Goal: Task Accomplishment & Management: Use online tool/utility

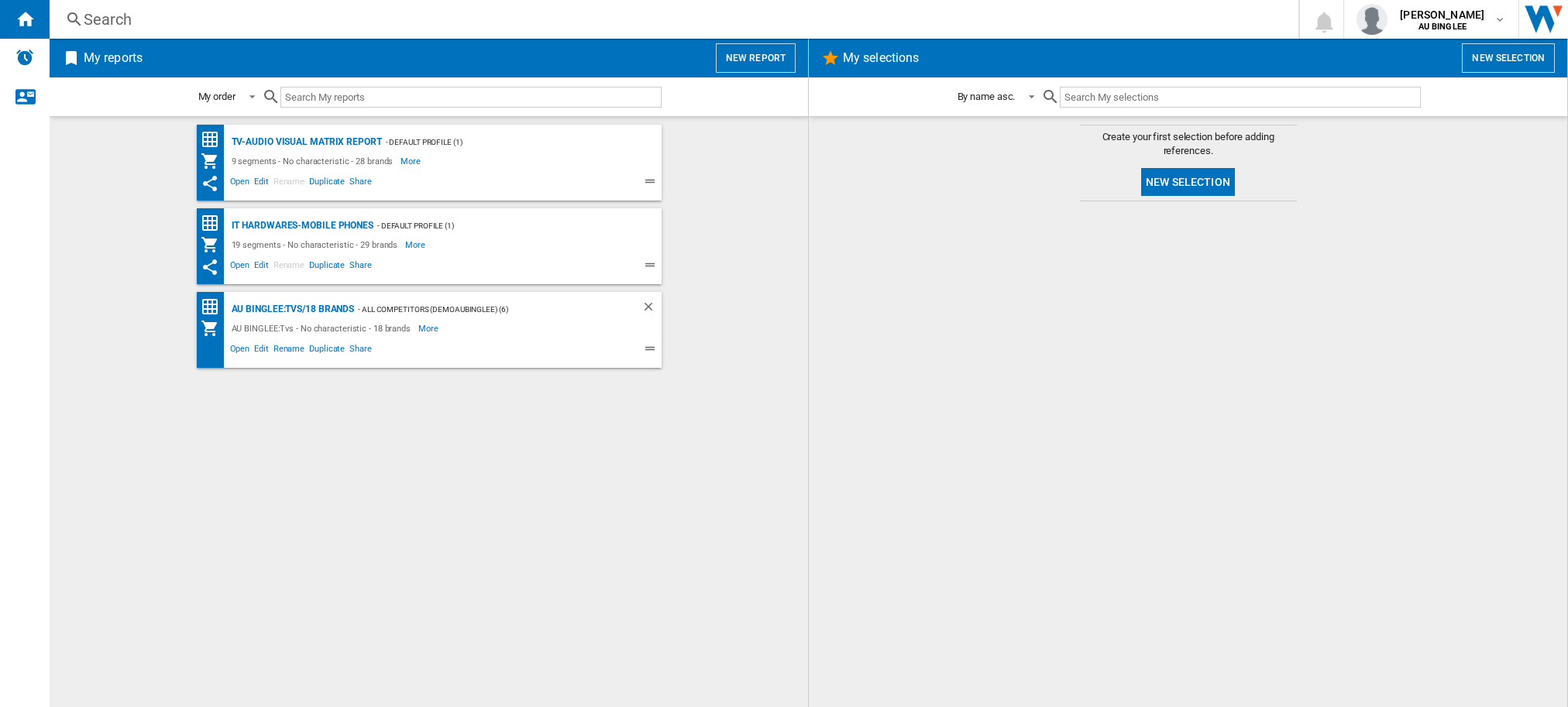
click at [767, 54] on button "New report" at bounding box center [756, 58] width 80 height 29
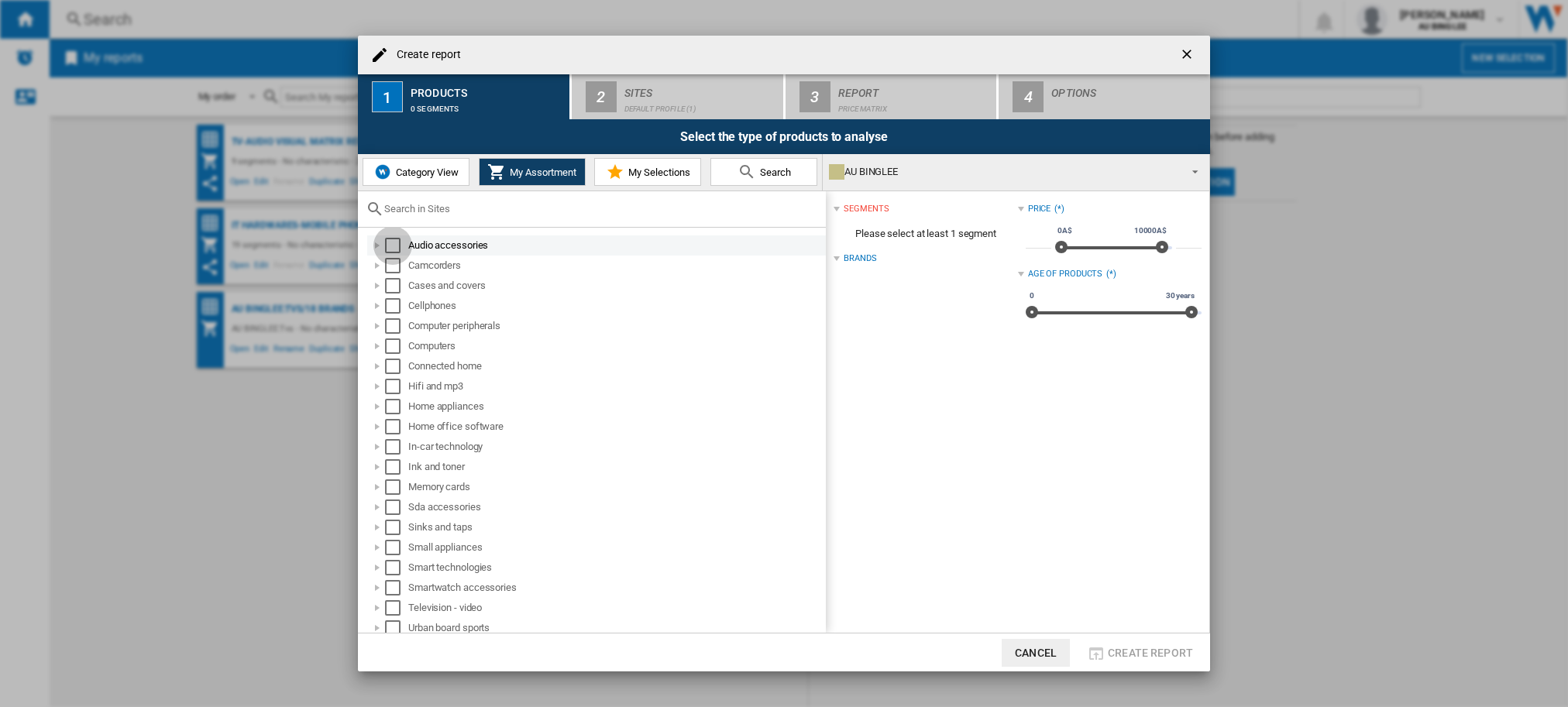
click at [397, 248] on div "Select" at bounding box center [392, 245] width 15 height 15
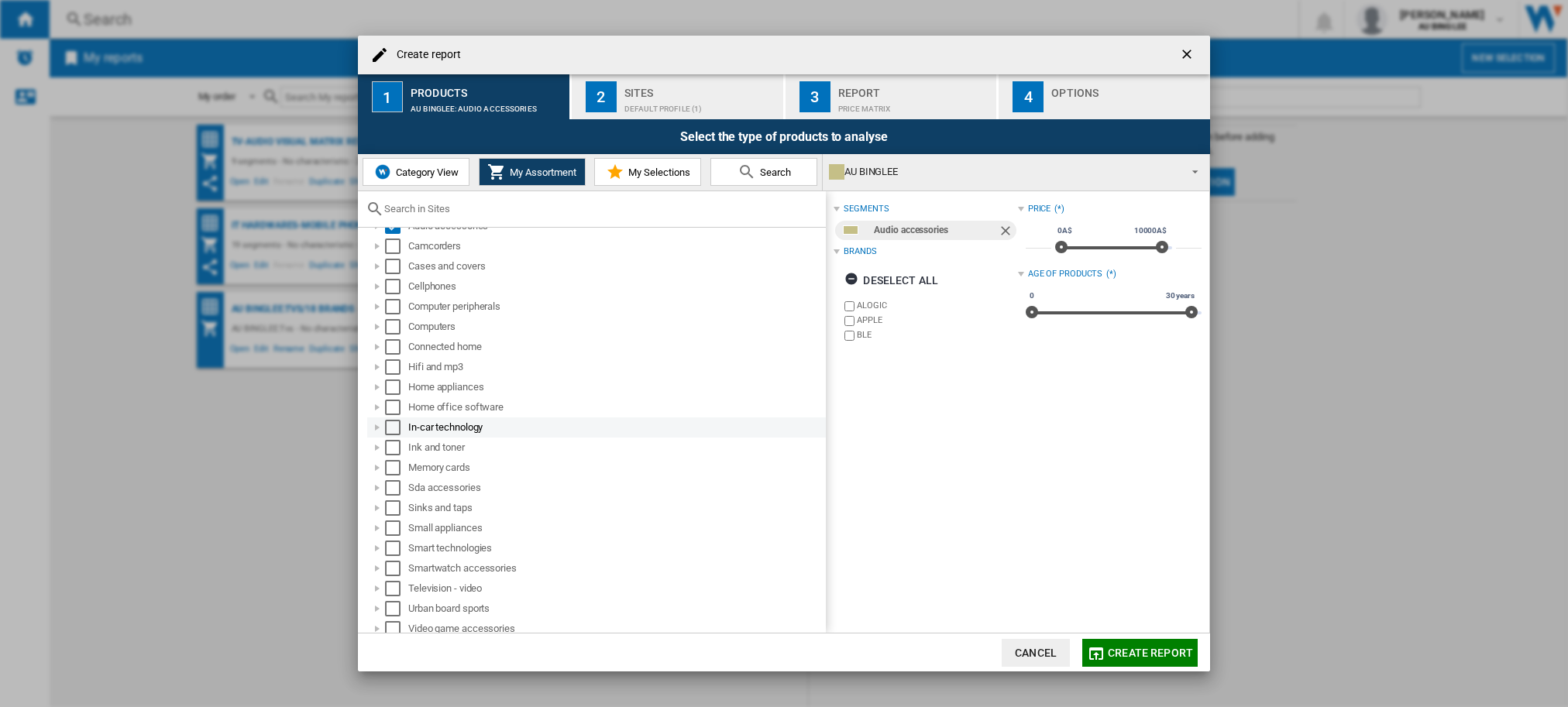
scroll to position [24, 0]
click at [389, 586] on div "Select" at bounding box center [392, 583] width 15 height 15
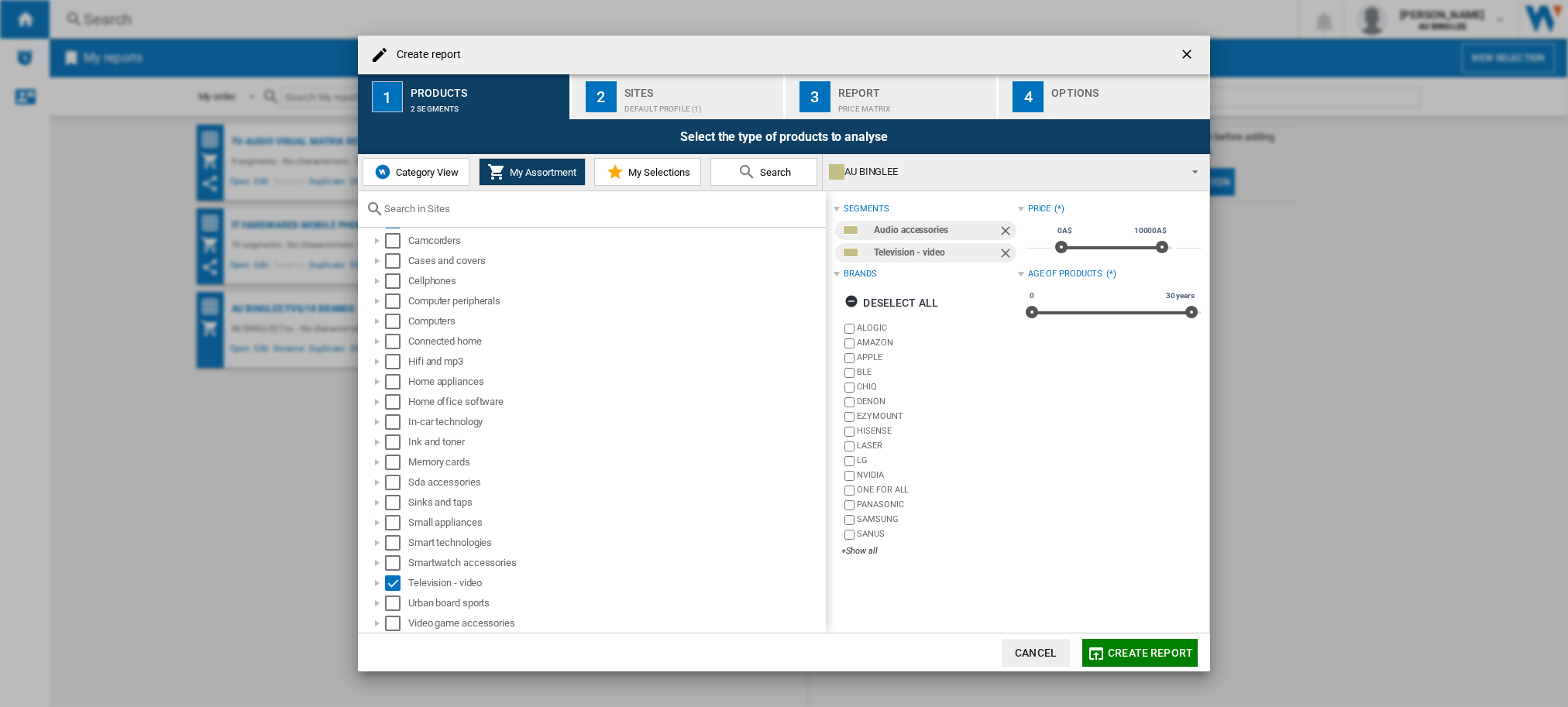
click at [654, 179] on button "My Selections" at bounding box center [648, 171] width 107 height 28
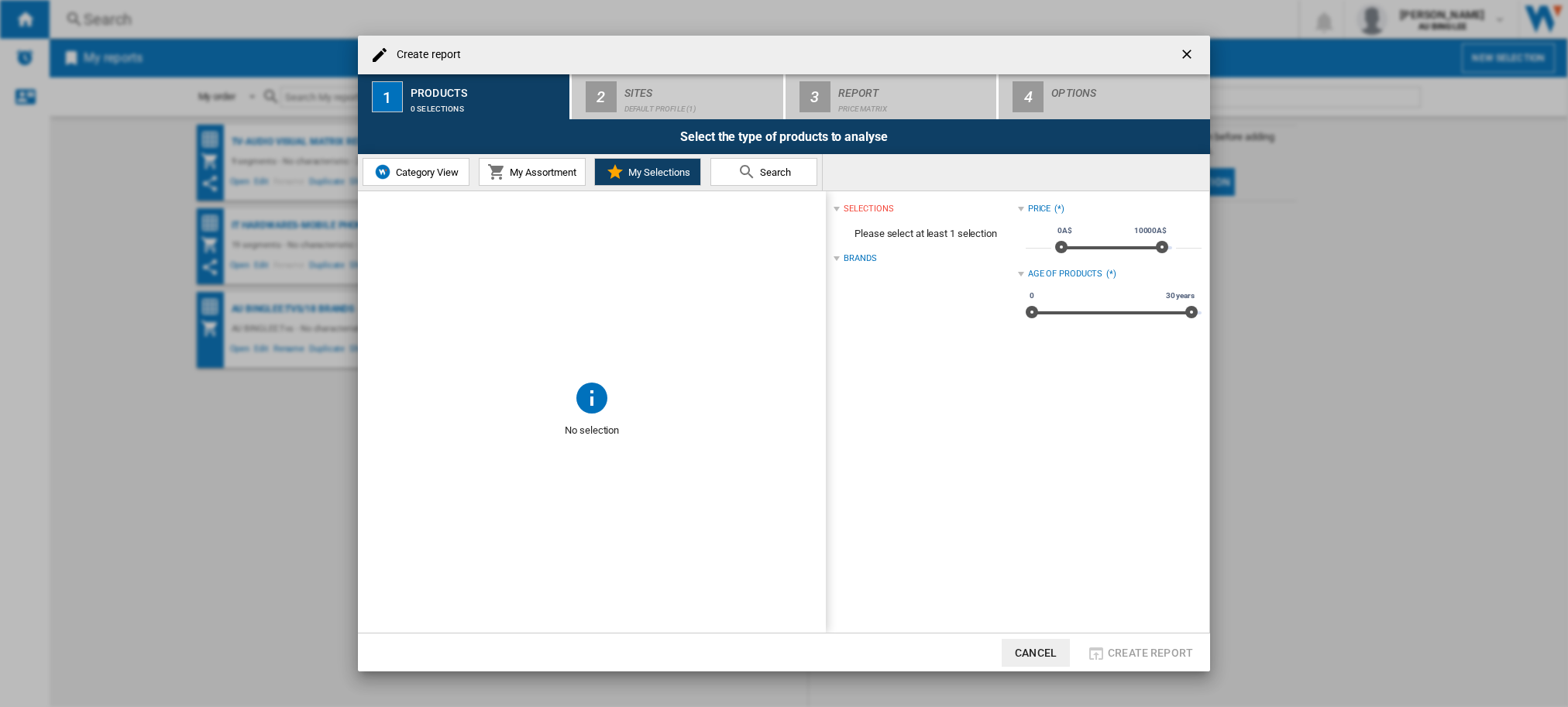
click at [780, 178] on span "Search" at bounding box center [773, 172] width 34 height 12
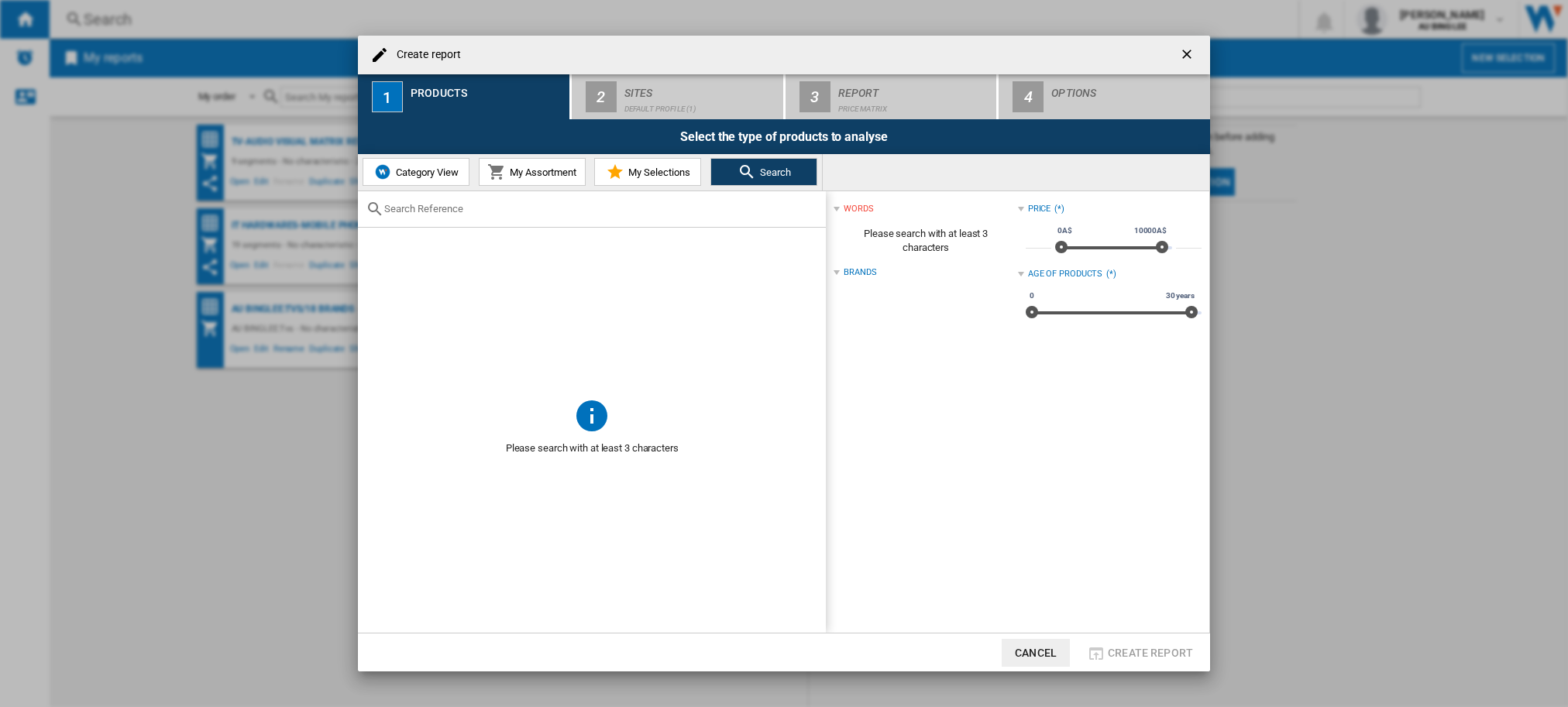
click at [1031, 652] on button "Cancel" at bounding box center [1035, 653] width 68 height 28
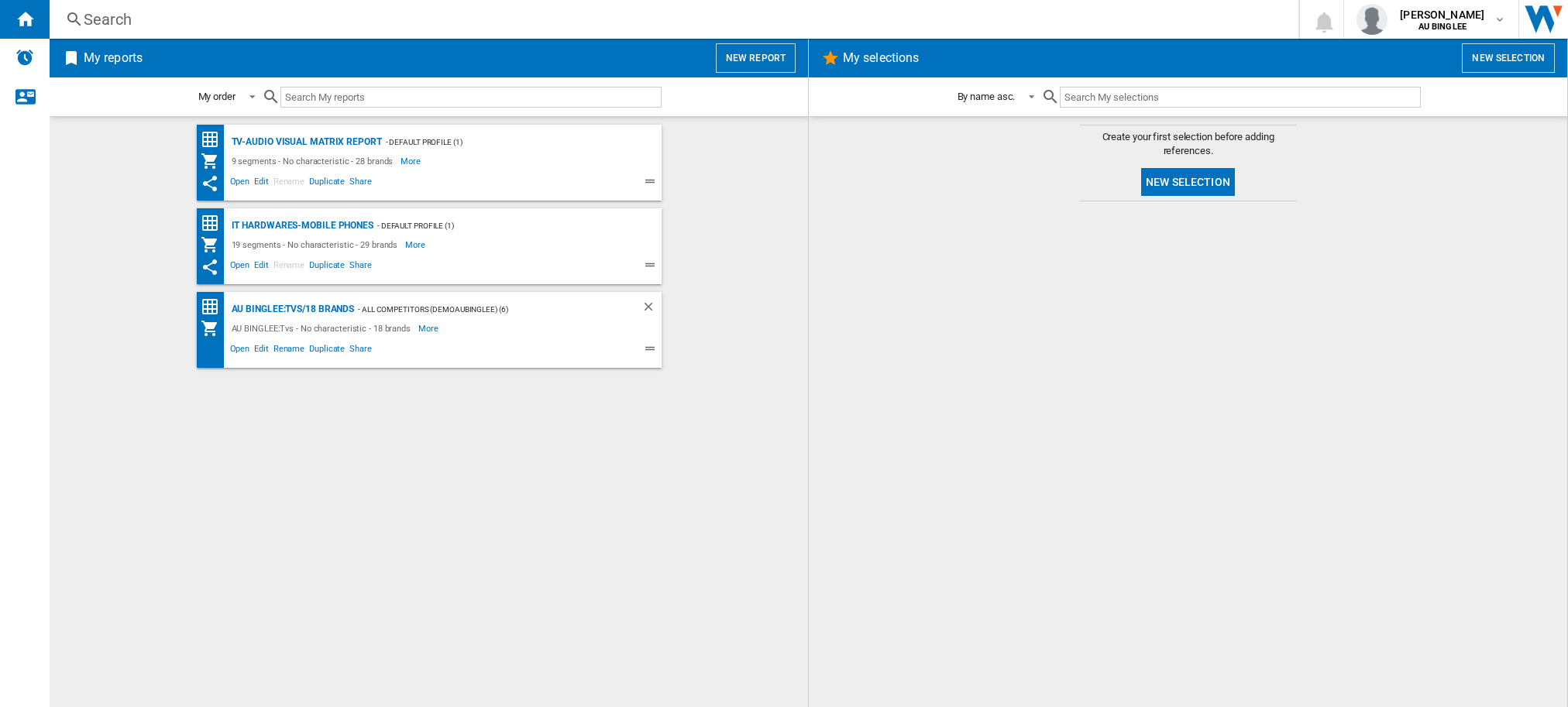
click at [763, 61] on button "New report" at bounding box center [756, 58] width 80 height 29
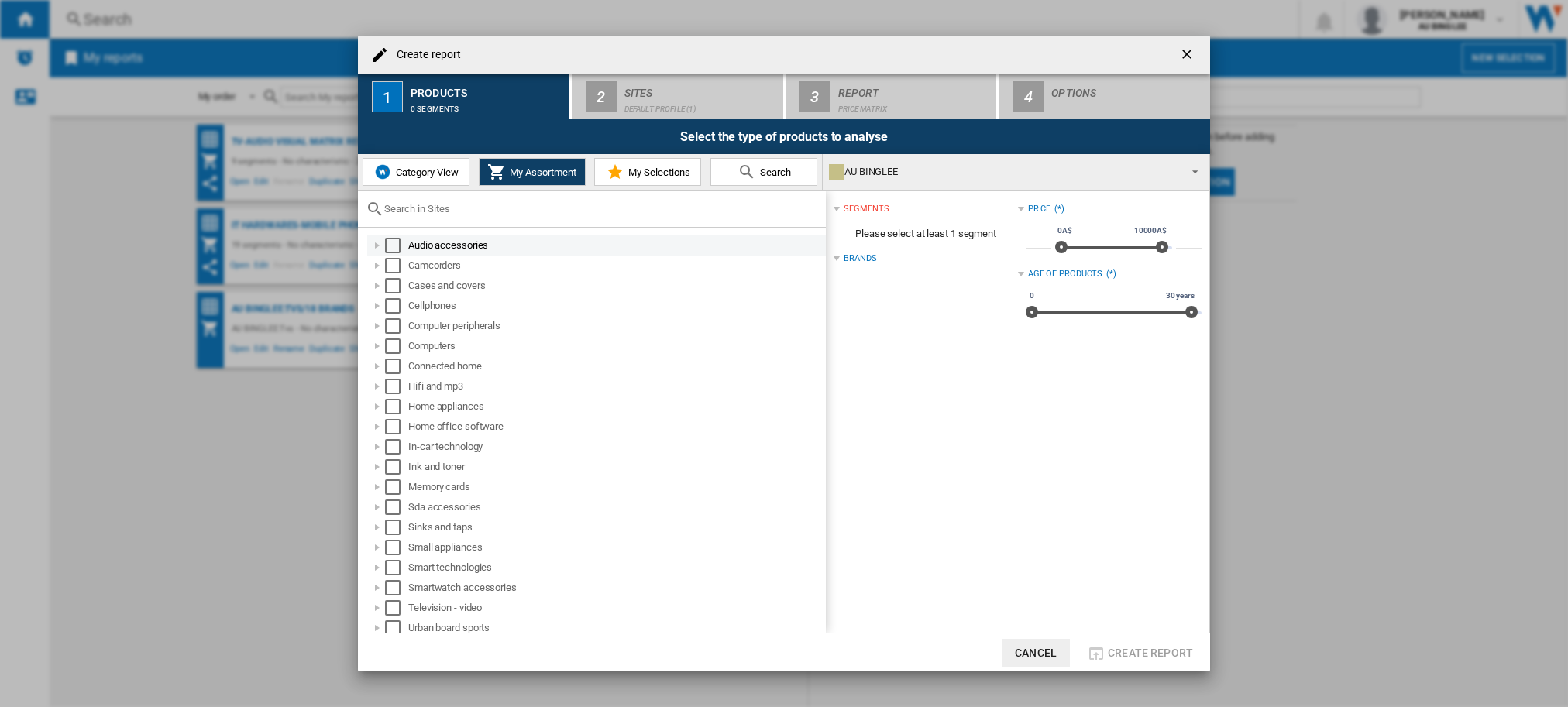
click at [394, 247] on div "Select" at bounding box center [392, 245] width 15 height 15
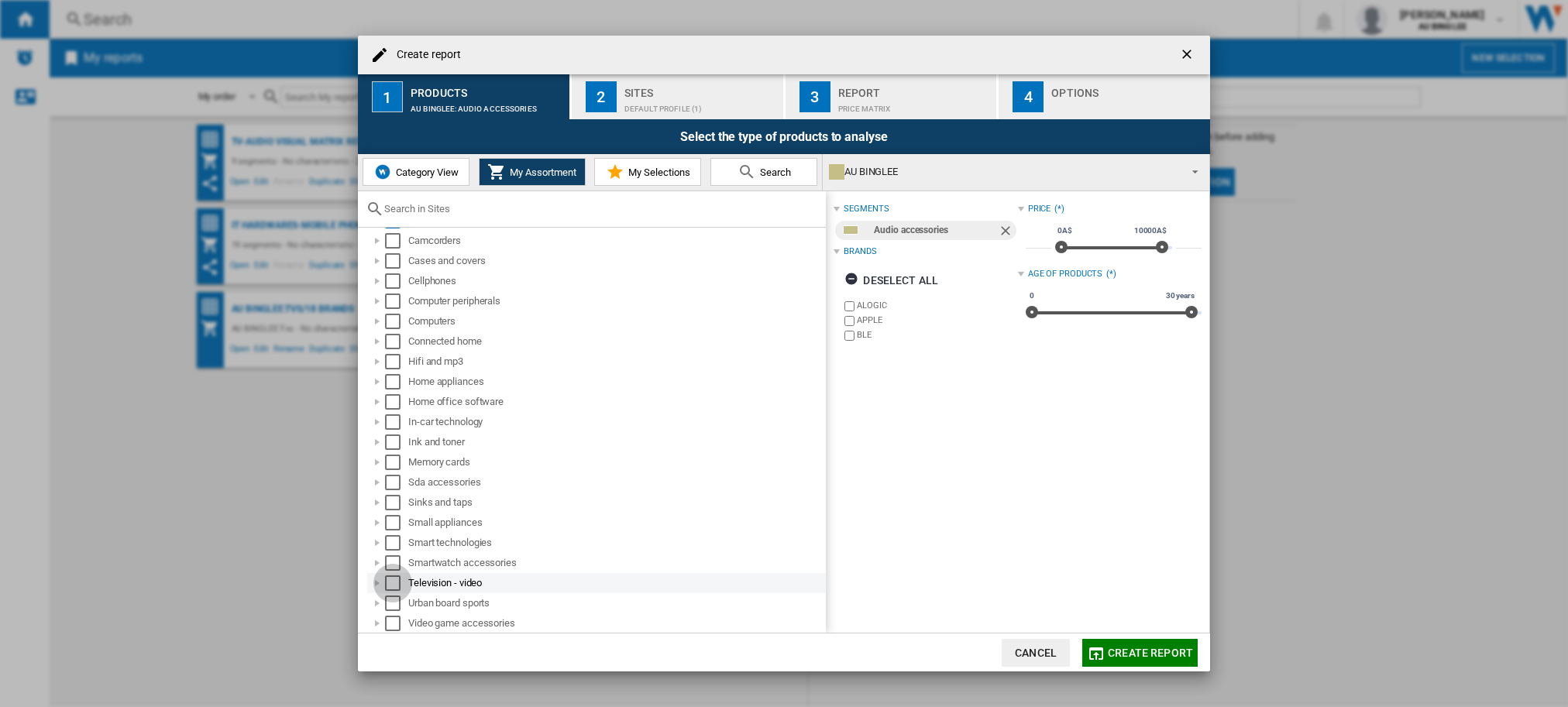
click at [393, 584] on div "Select" at bounding box center [392, 583] width 15 height 15
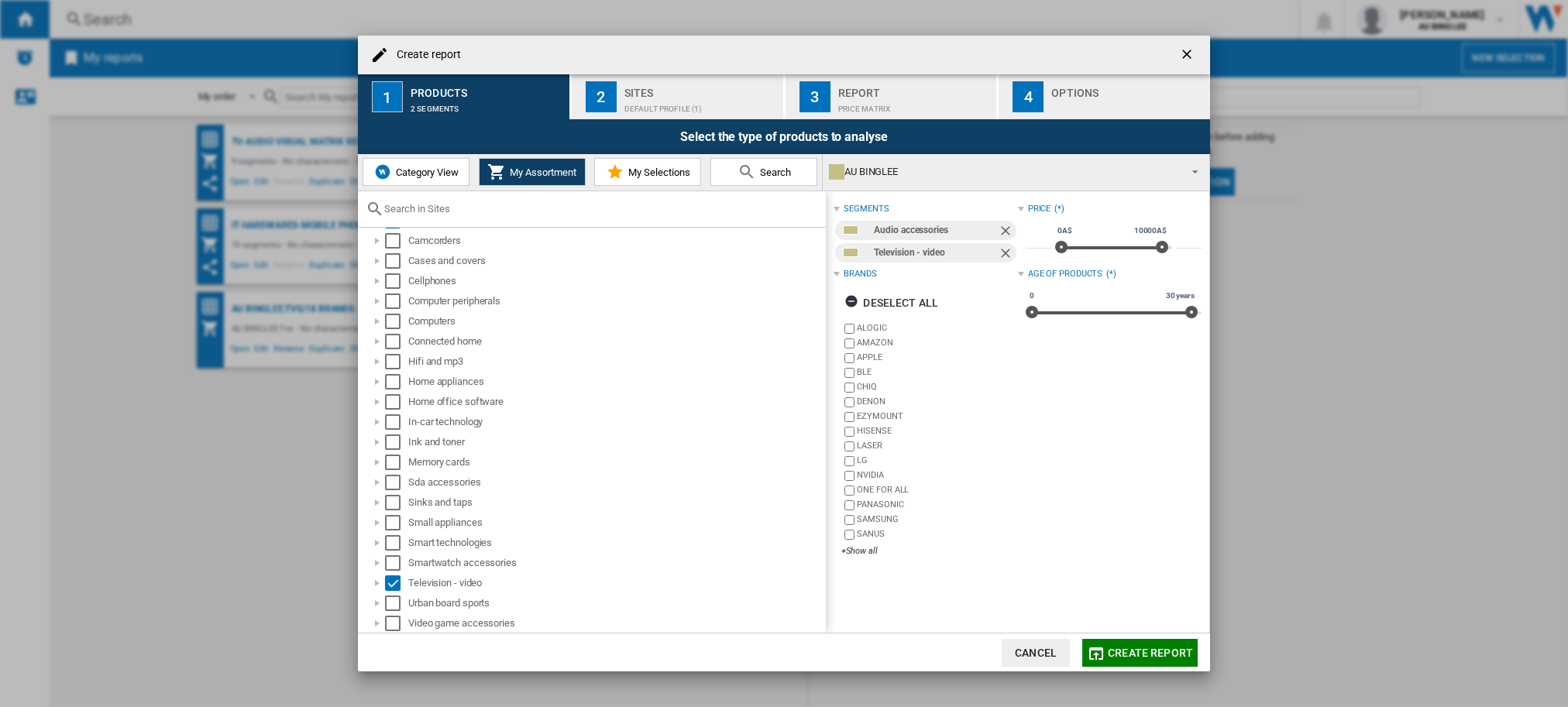
click at [1175, 653] on span "Create report" at bounding box center [1150, 654] width 85 height 13
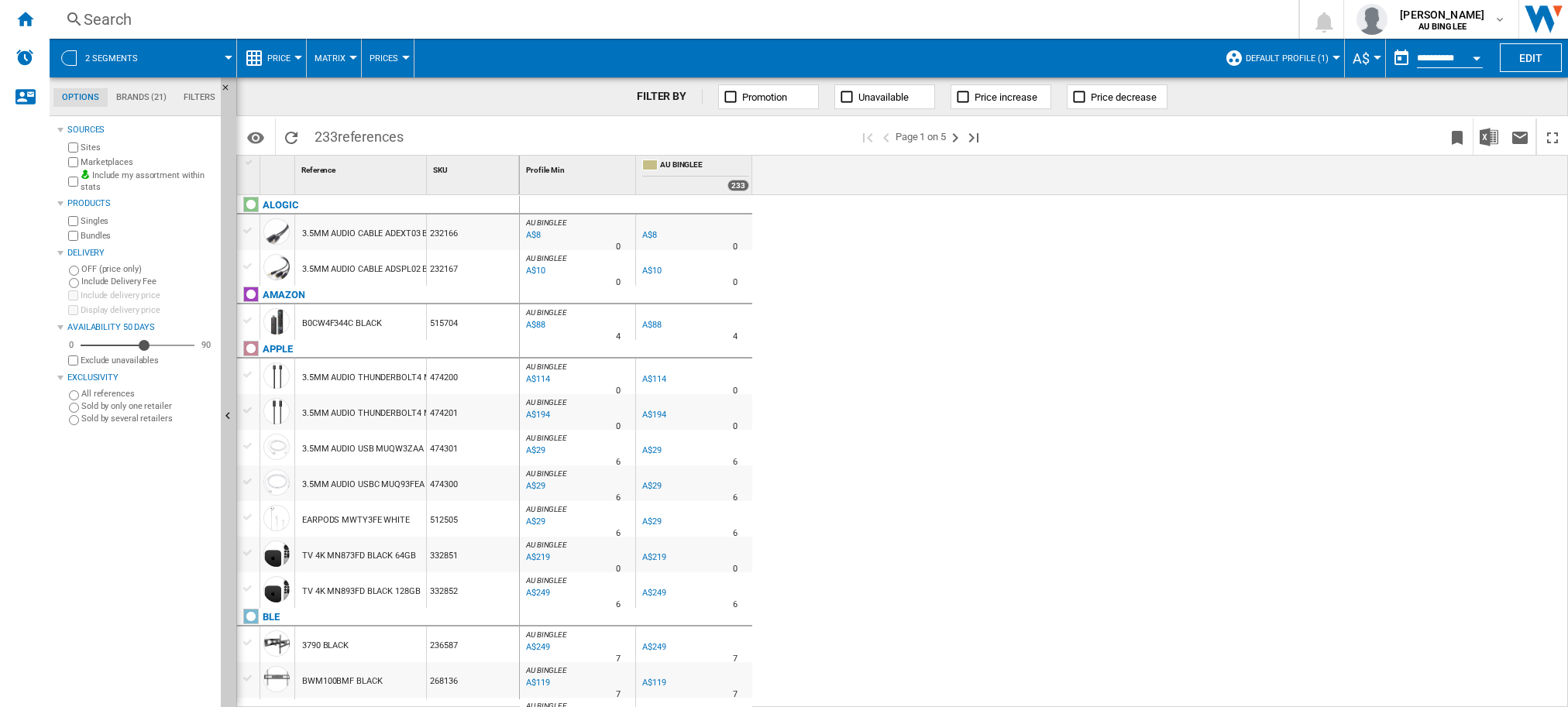
click at [1407, 450] on div "AU BINGLEE : 0.0 % A$8 % N/A 0 AU [GEOGRAPHIC_DATA] : 0.0 % A$8 % N/A 0" at bounding box center [1043, 451] width 1049 height 513
click at [1529, 51] on button "Edit" at bounding box center [1531, 58] width 62 height 29
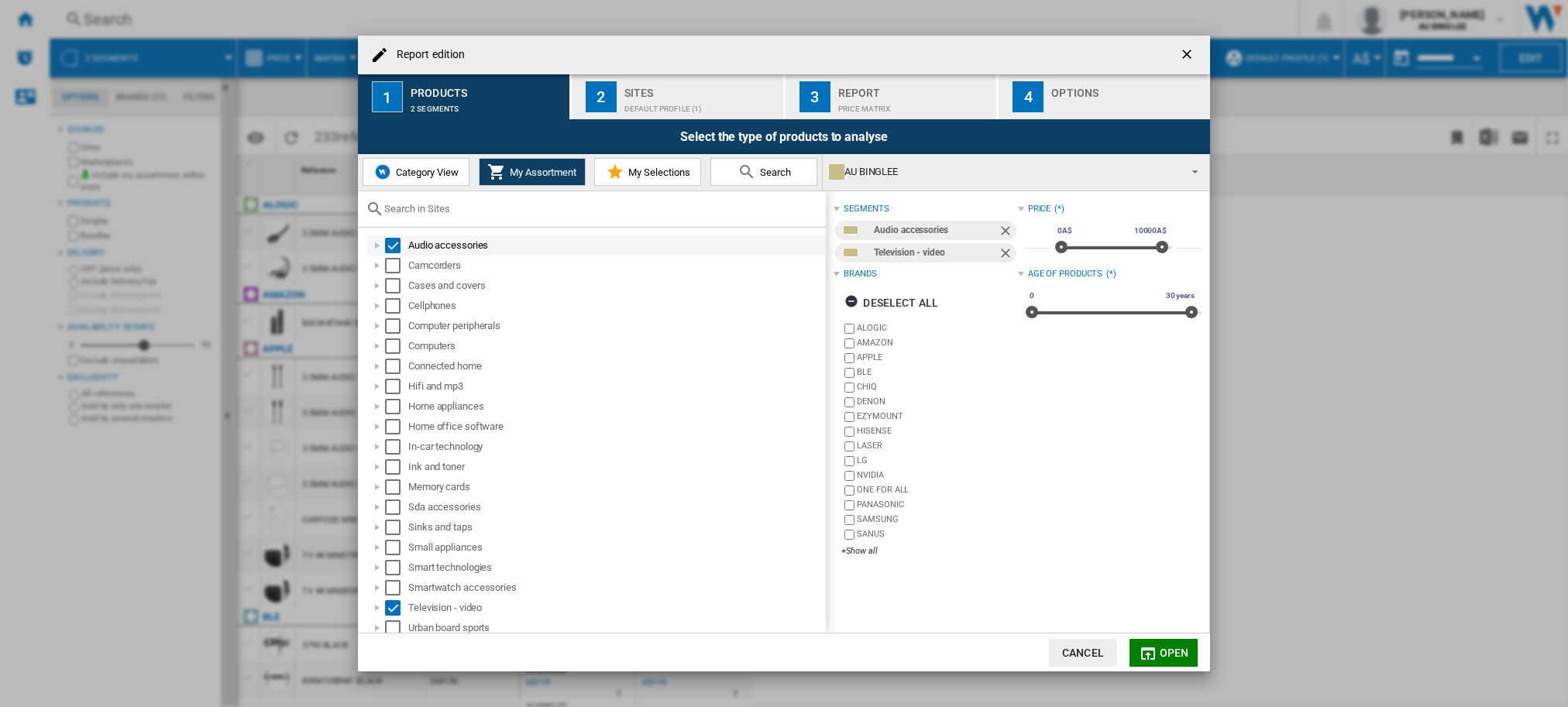
click at [392, 243] on div "Select" at bounding box center [392, 245] width 15 height 15
click at [386, 245] on div "Select" at bounding box center [392, 245] width 15 height 15
click at [856, 552] on div "+Show all" at bounding box center [929, 551] width 176 height 12
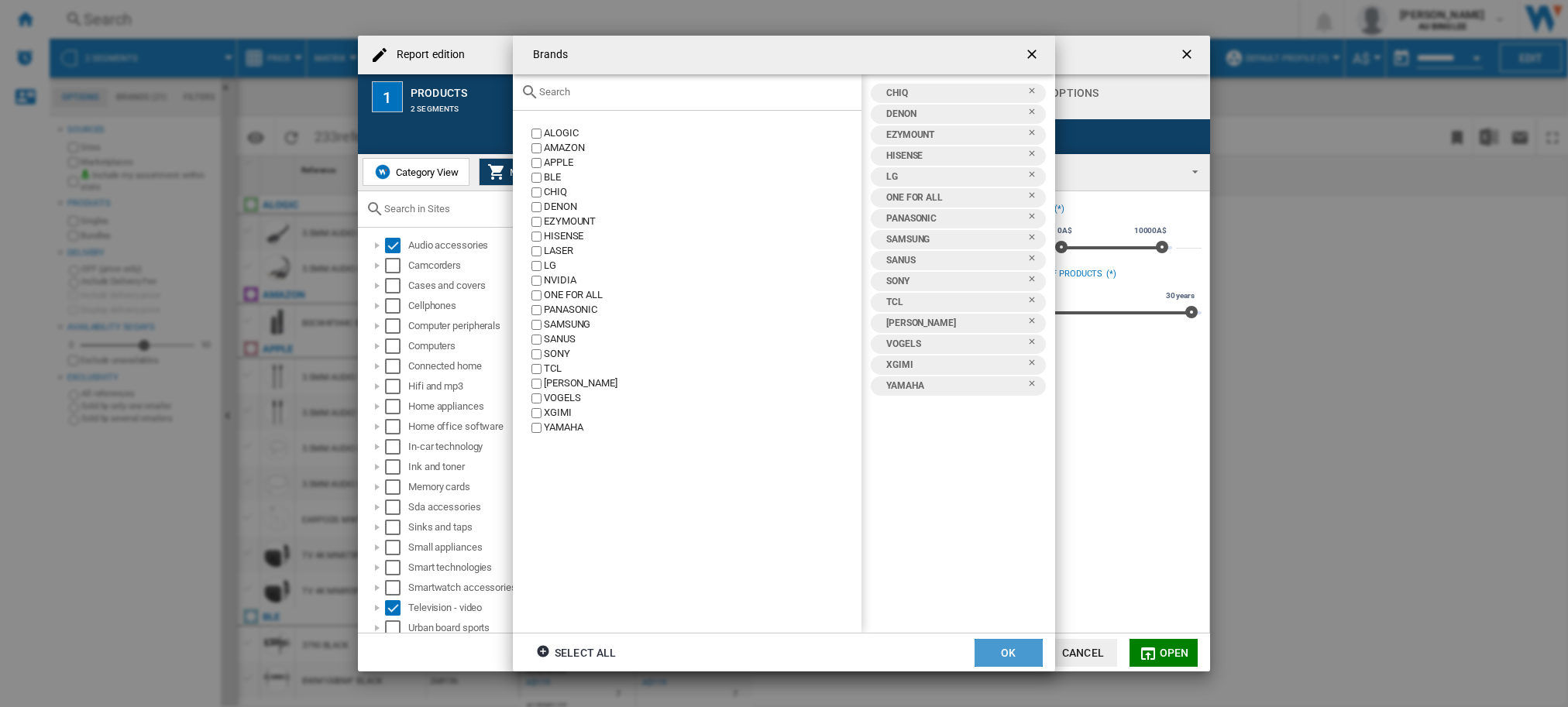
click at [1004, 651] on button "OK" at bounding box center [1008, 653] width 68 height 28
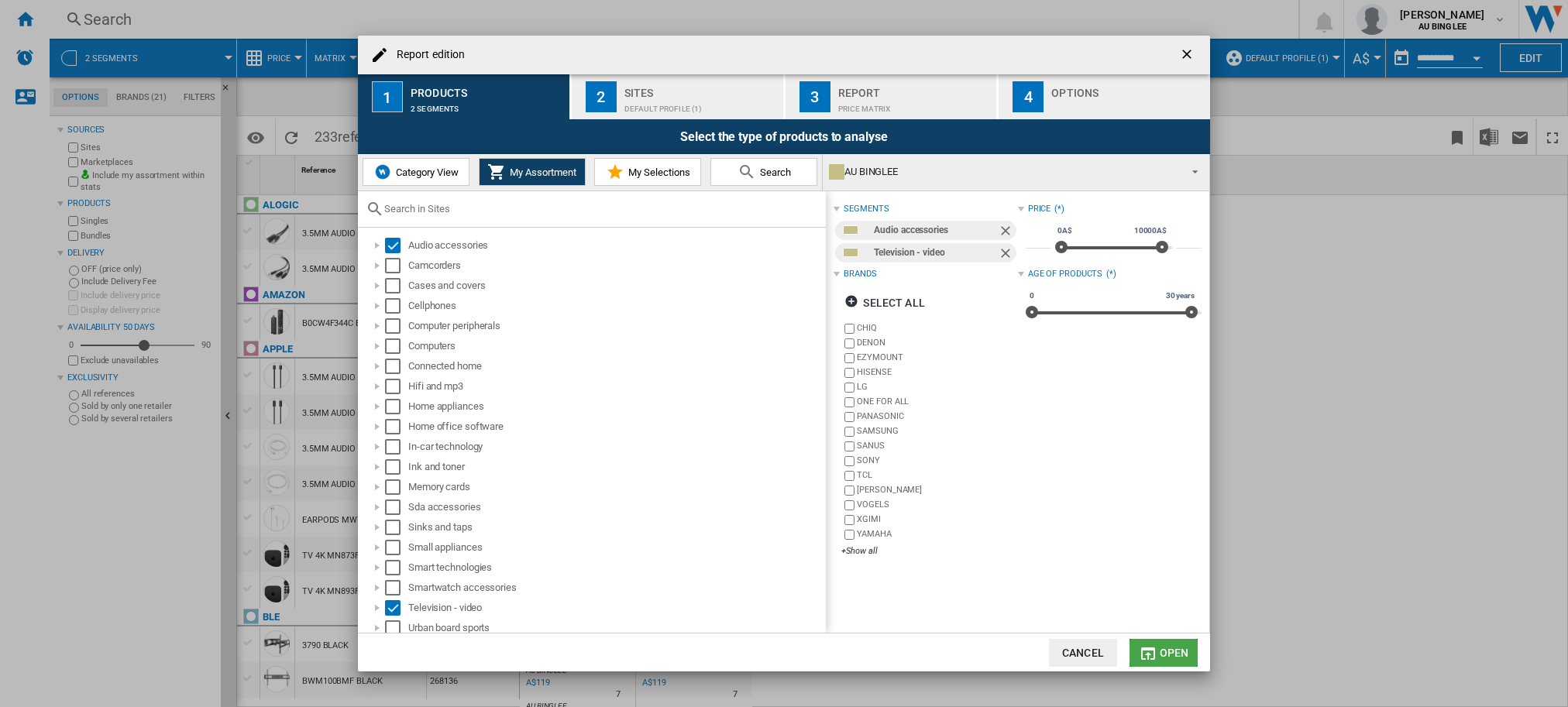
click at [1160, 652] on span "Open" at bounding box center [1174, 654] width 29 height 13
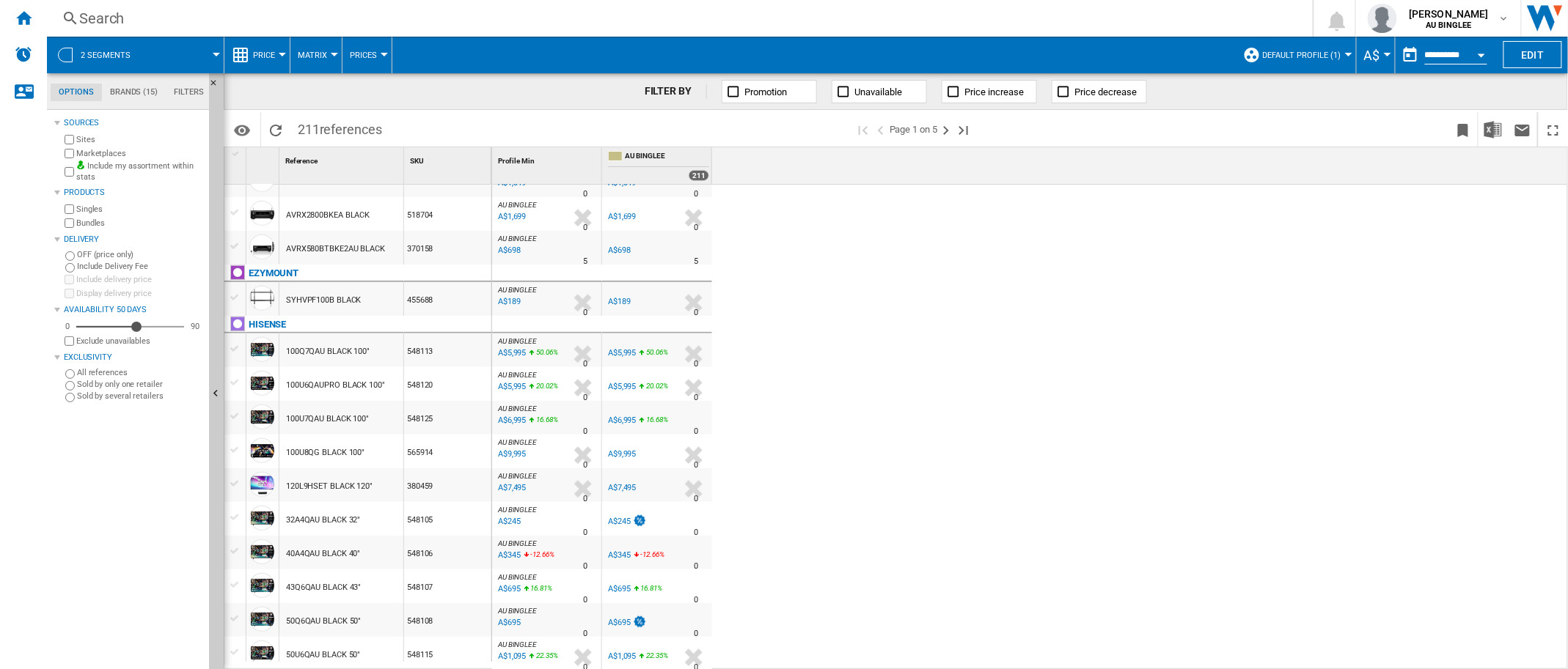
scroll to position [195, 0]
